Goal: Information Seeking & Learning: Learn about a topic

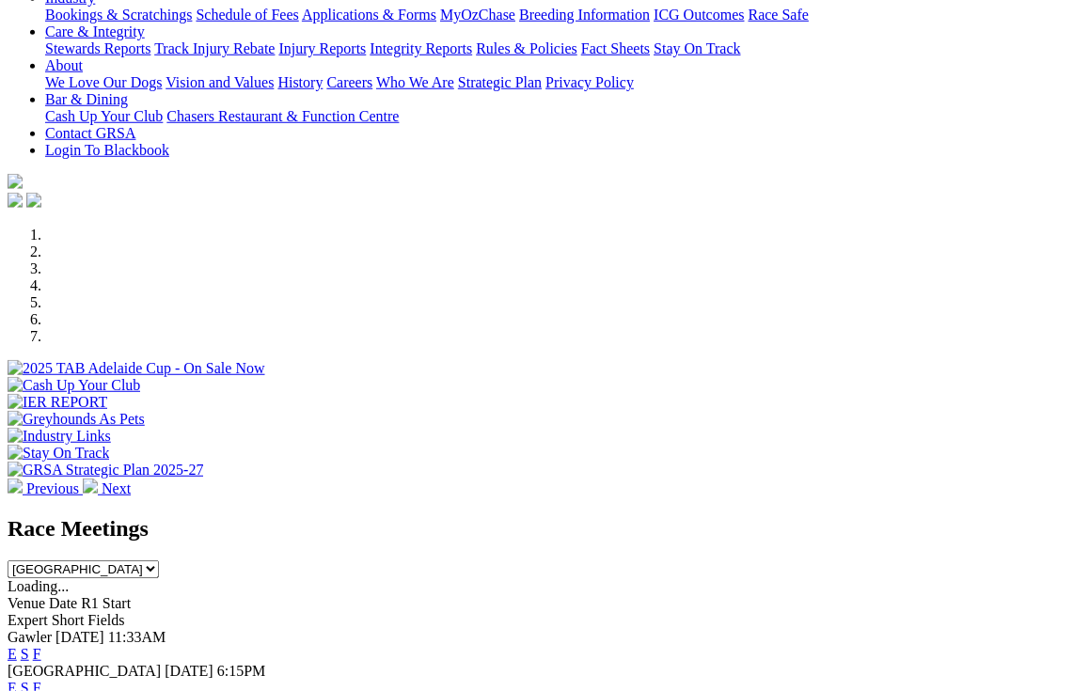
scroll to position [453, 0]
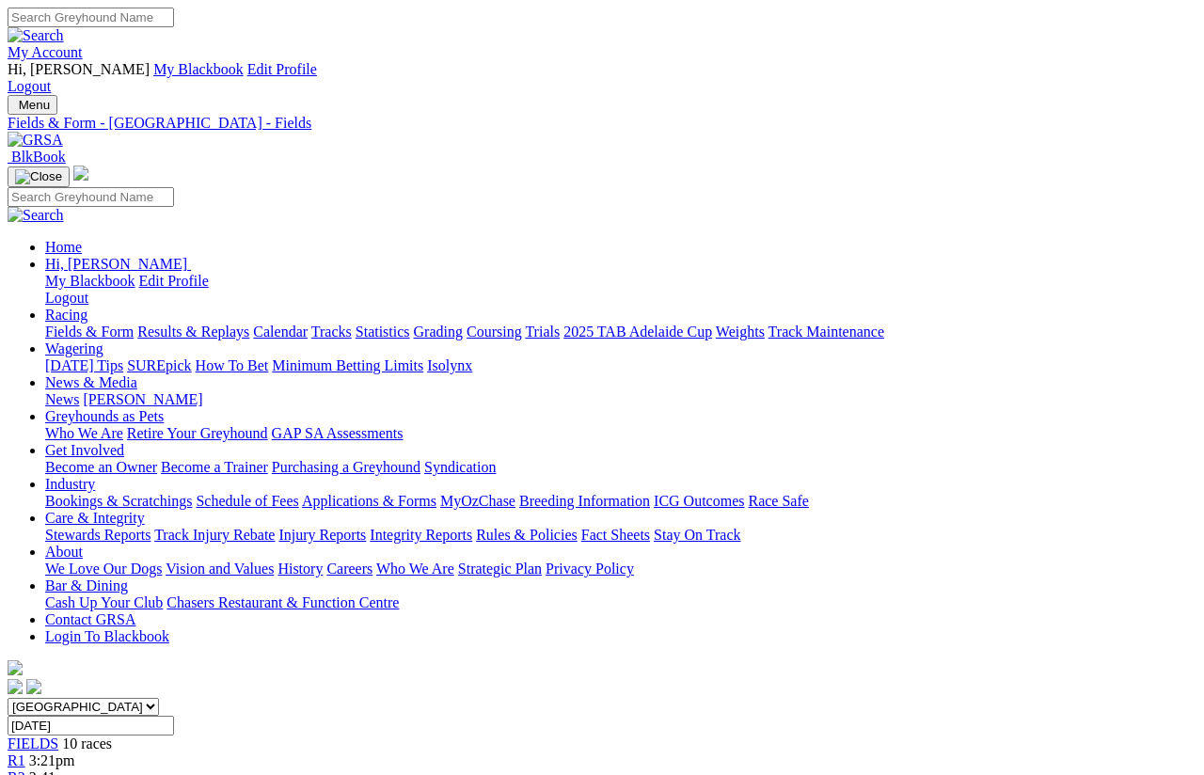
click at [71, 324] on link "Fields & Form" at bounding box center [89, 332] width 88 height 16
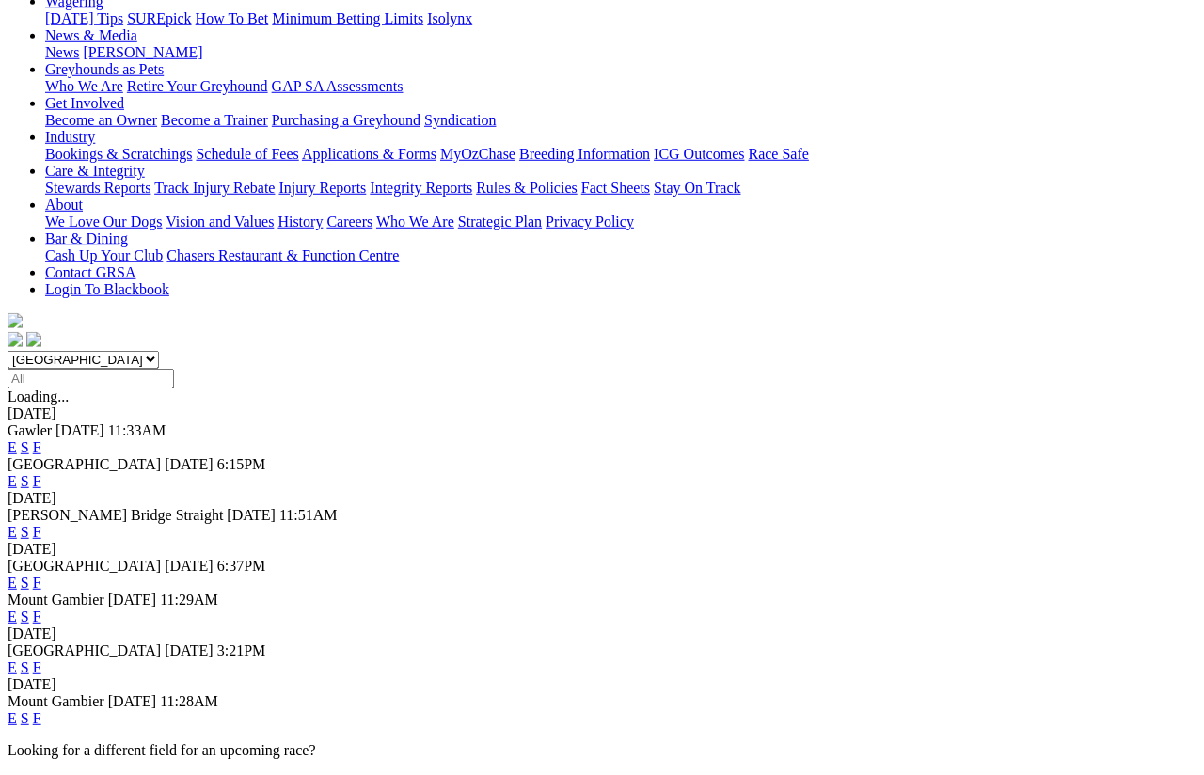
scroll to position [348, 0]
click at [41, 709] on link "F" at bounding box center [37, 717] width 8 height 16
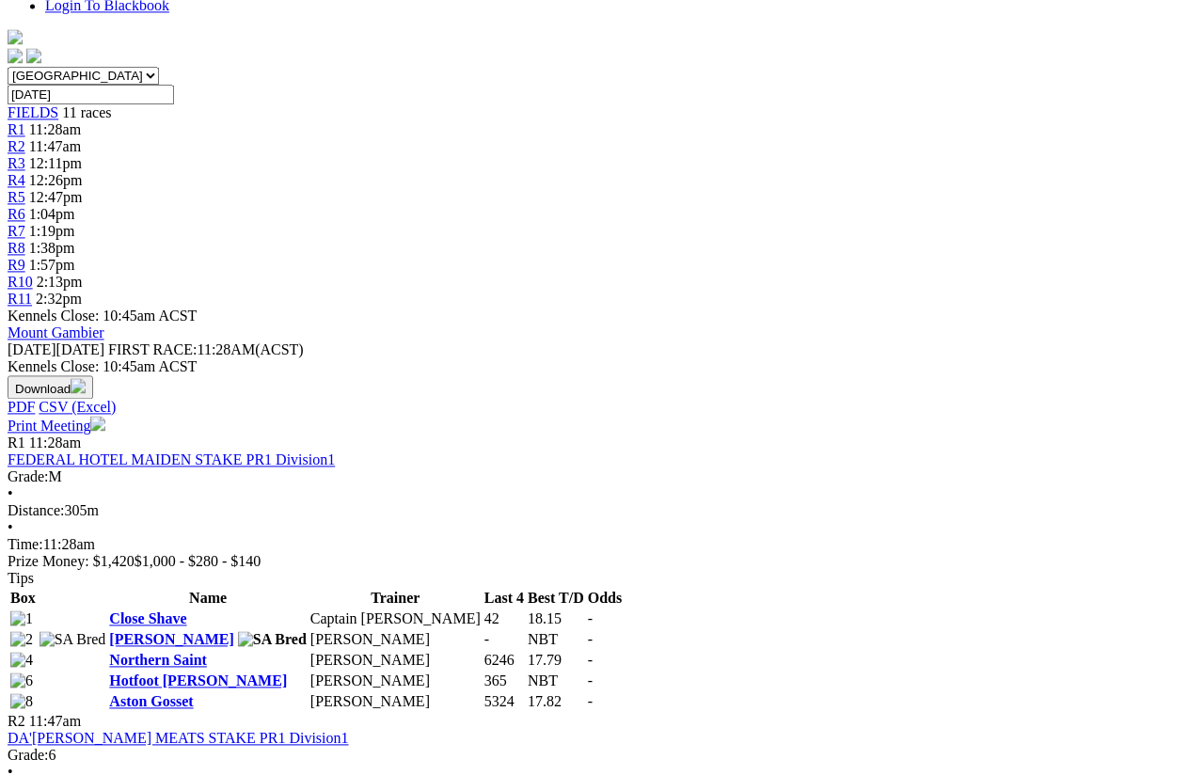
scroll to position [631, 0]
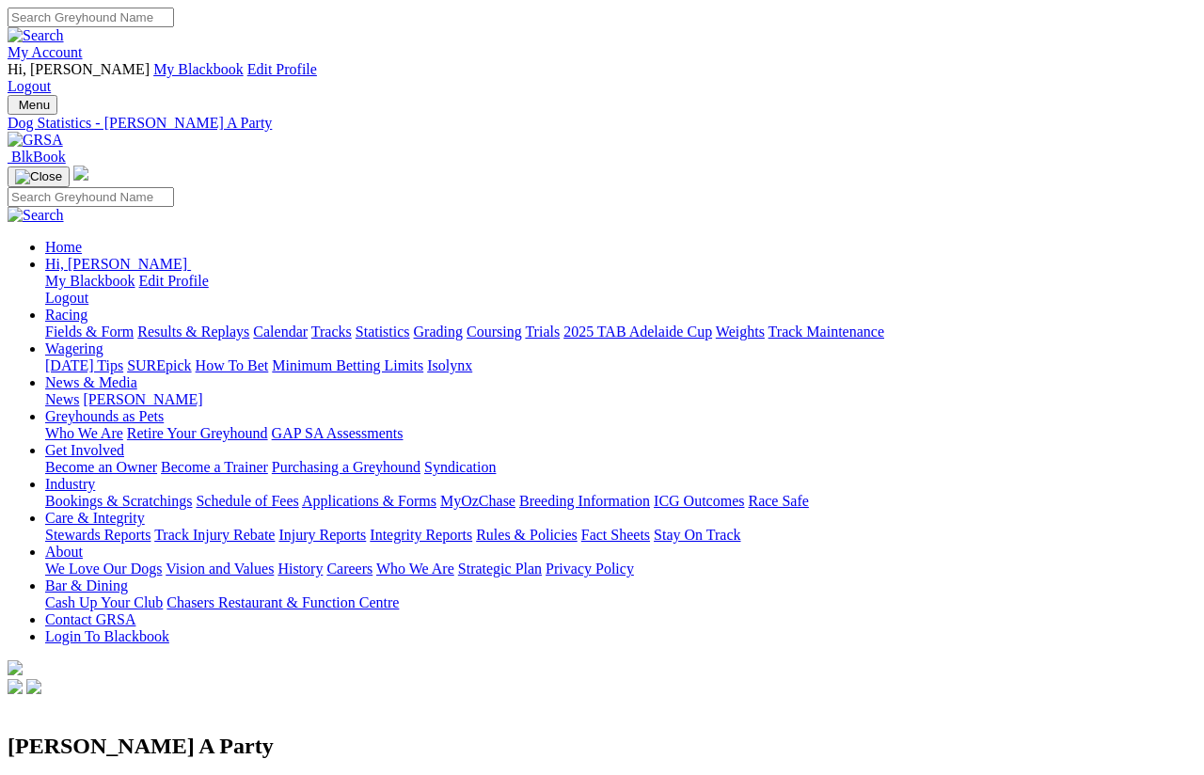
scroll to position [14, 0]
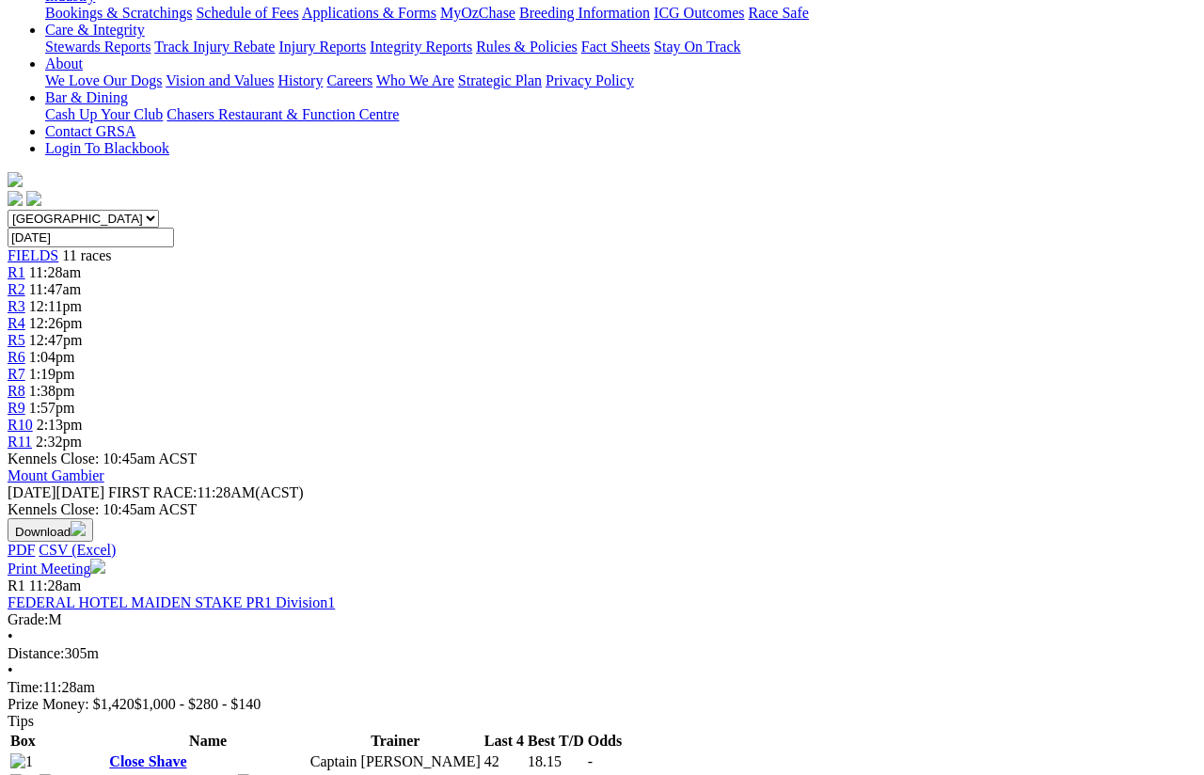
scroll to position [487, 0]
